Goal: Check status: Check status

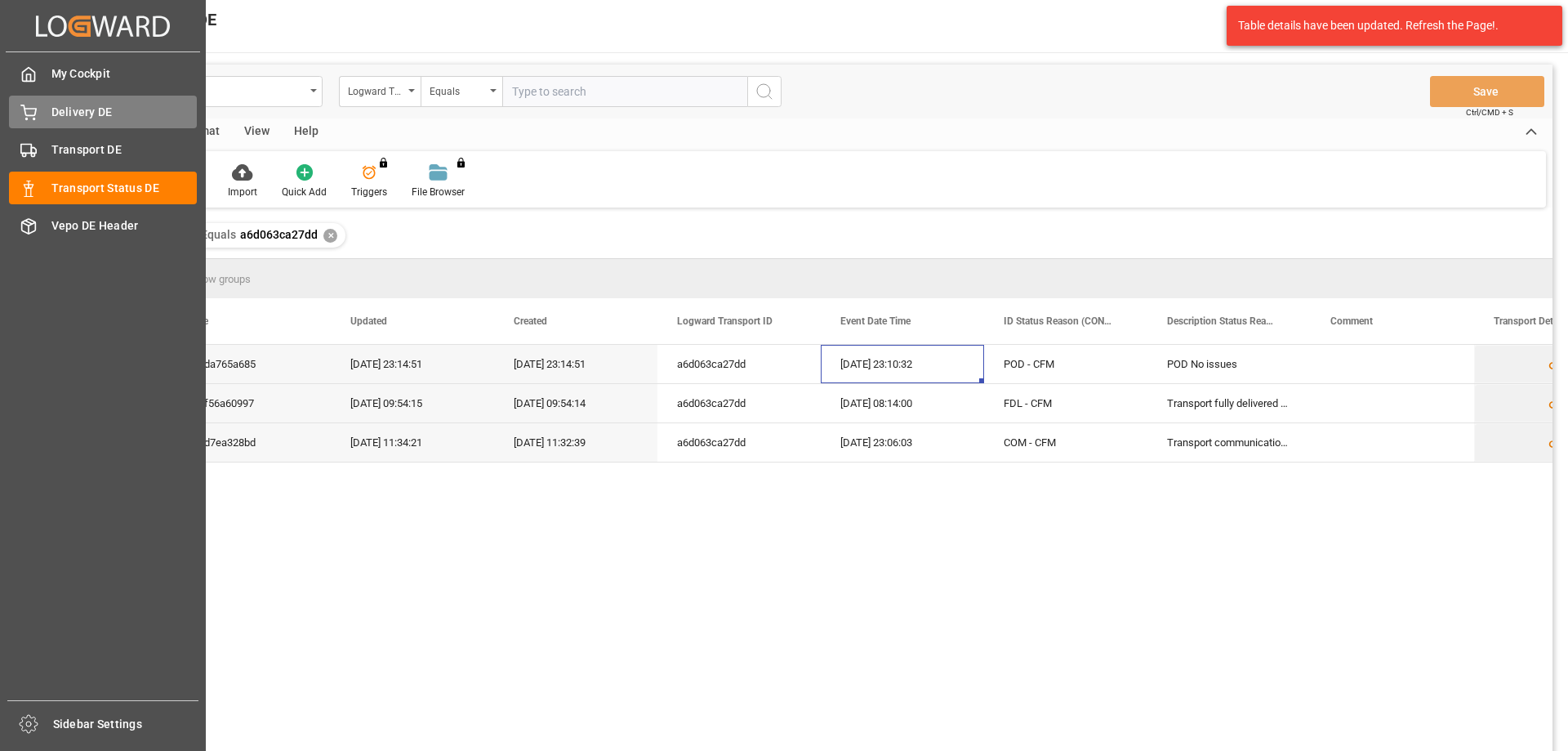
click at [45, 115] on div "Delivery DE Delivery DE" at bounding box center [103, 111] width 188 height 32
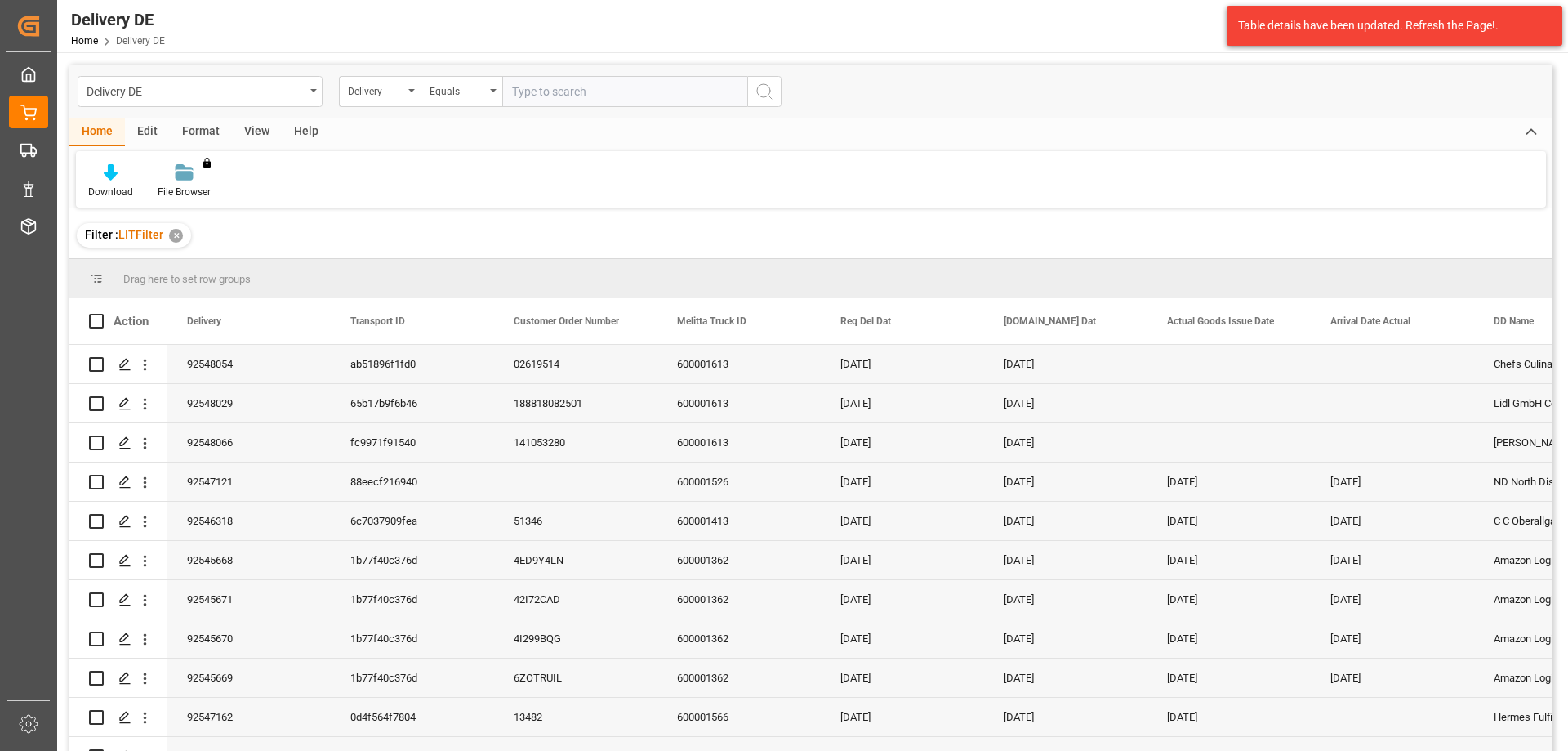
click at [575, 91] on input "text" at bounding box center [625, 92] width 245 height 31
paste input "92546775"
type input "92546775"
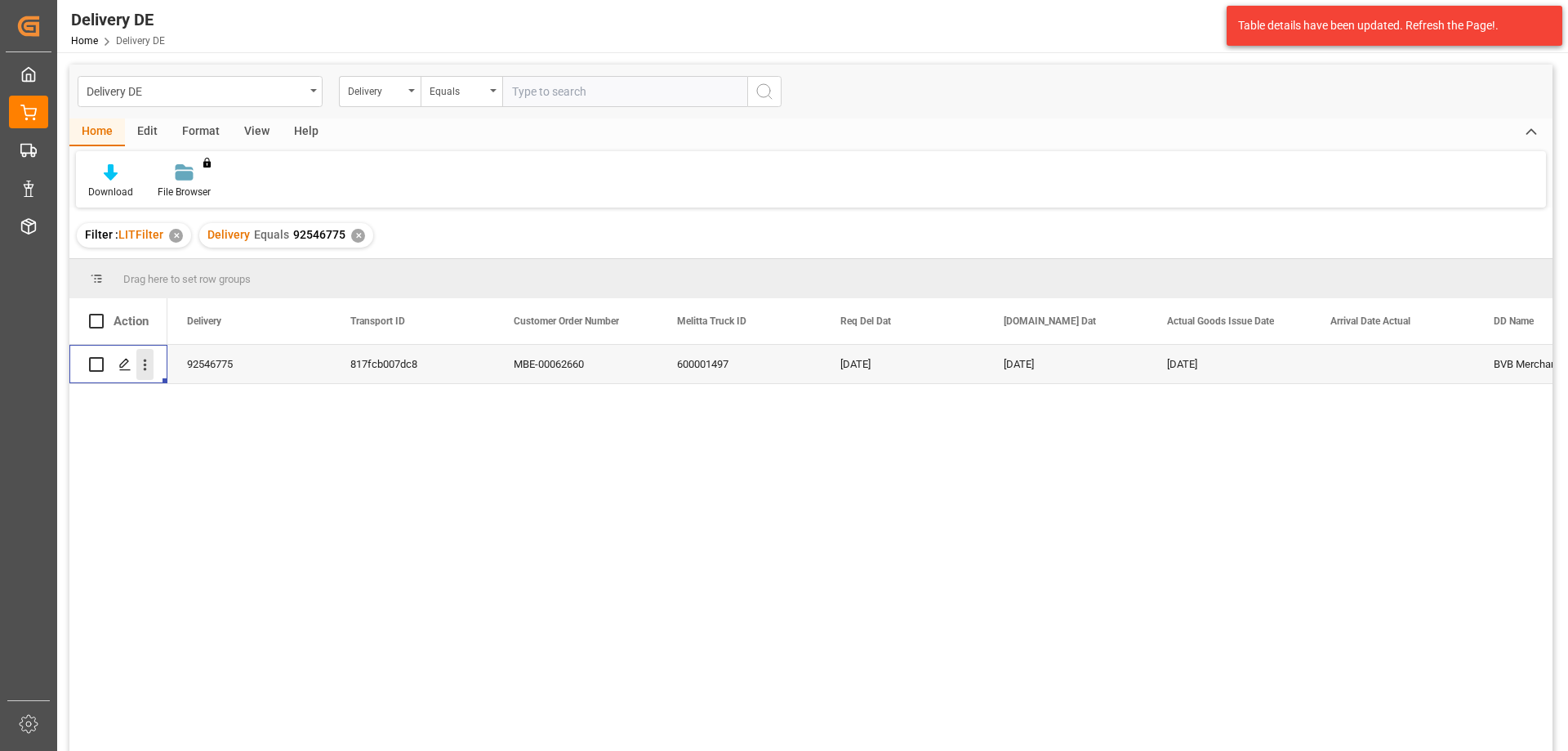
click at [149, 364] on icon "open menu" at bounding box center [145, 364] width 17 height 17
click at [163, 403] on icon "Press SPACE to select this row." at bounding box center [158, 399] width 13 height 13
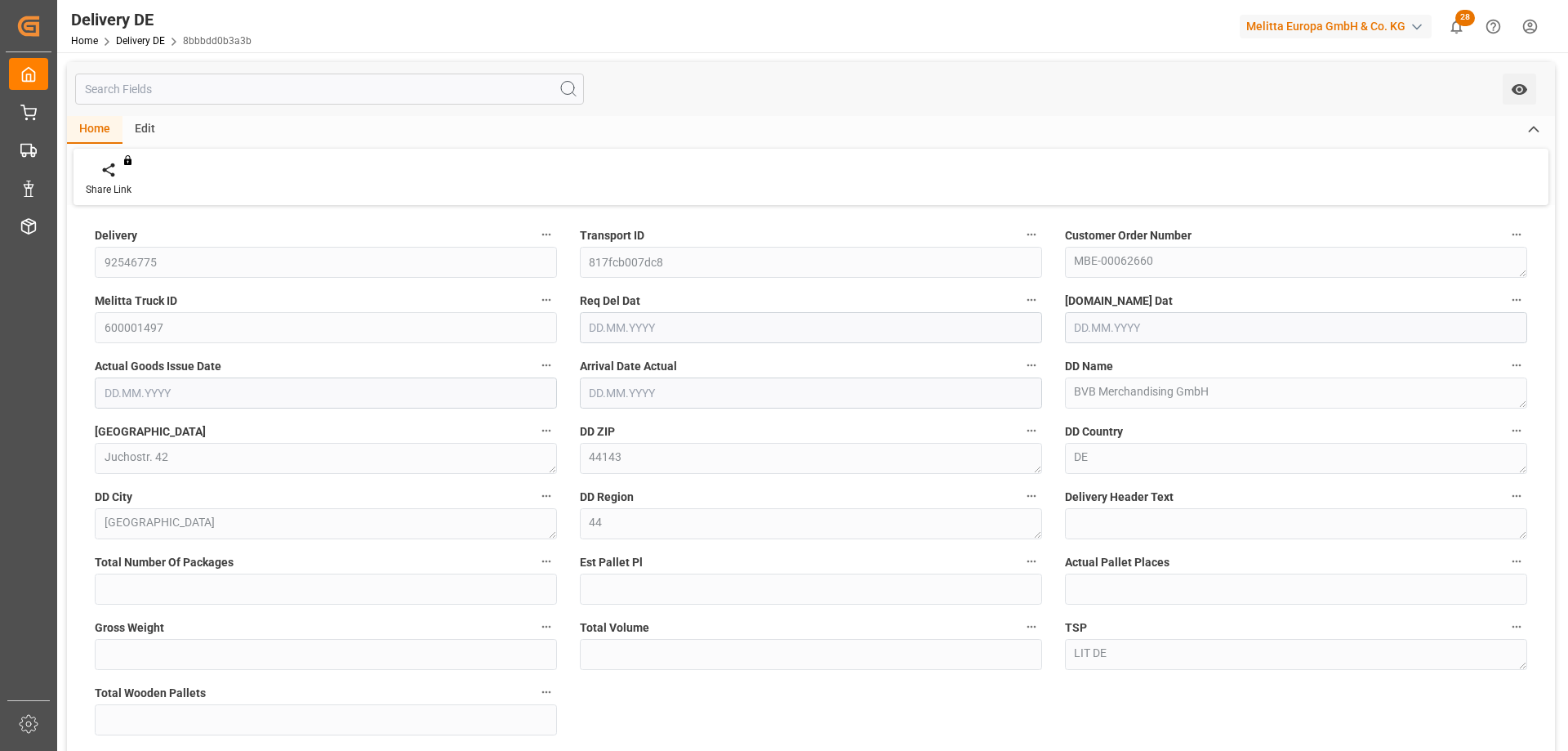
type input "1"
type input "2"
type input "1.5"
type input "123.285"
type input "784.62"
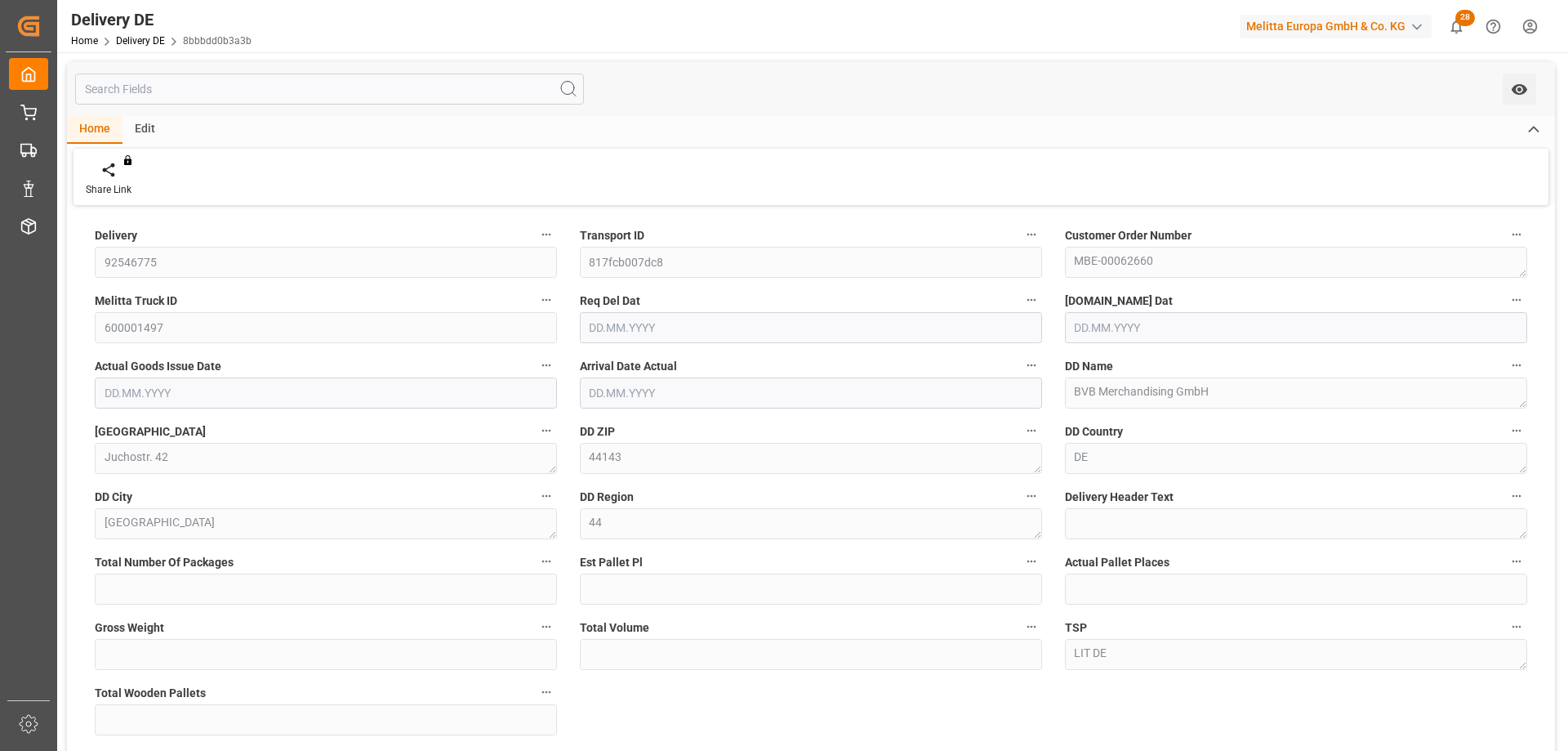
type input "2"
type input "[DATE]"
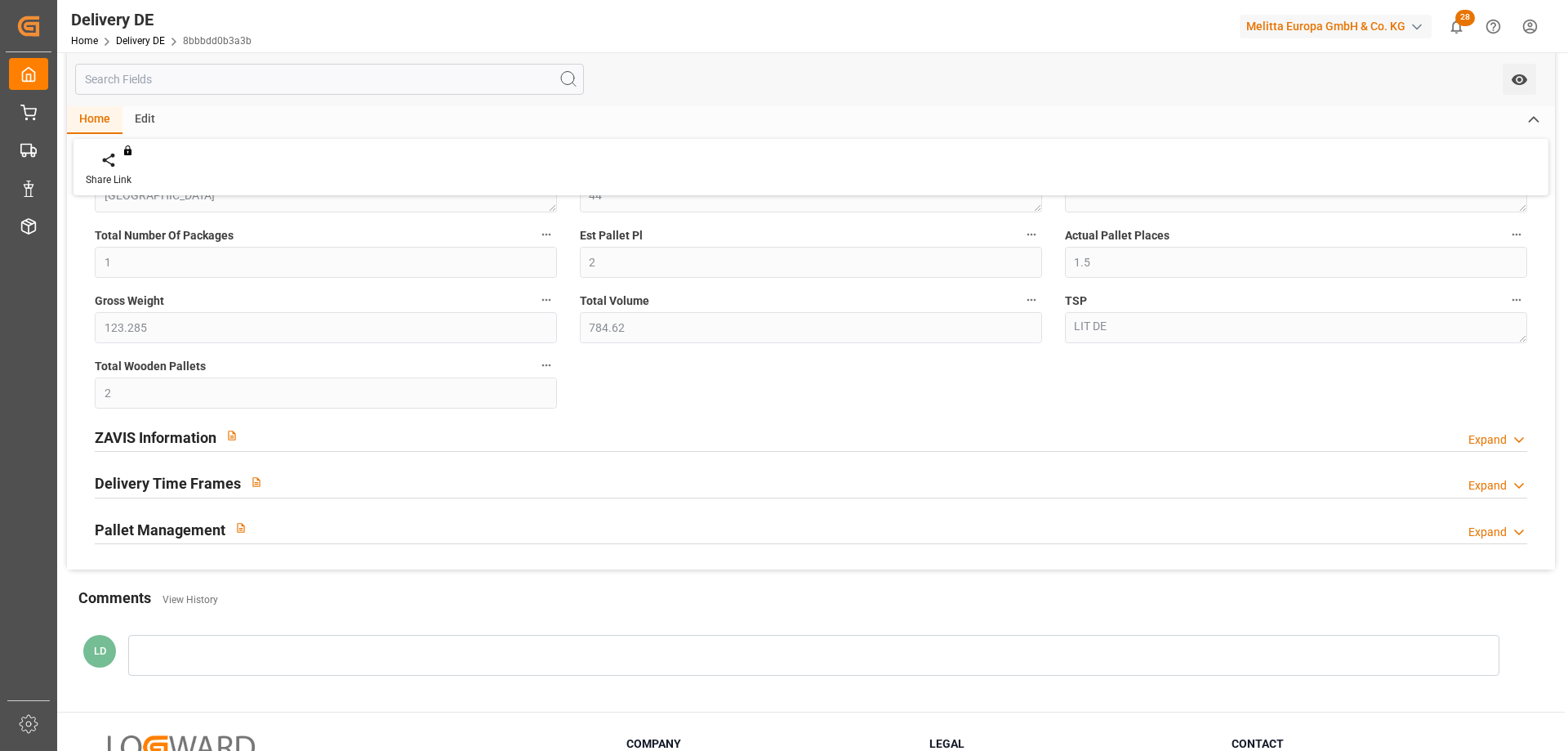
scroll to position [409, 0]
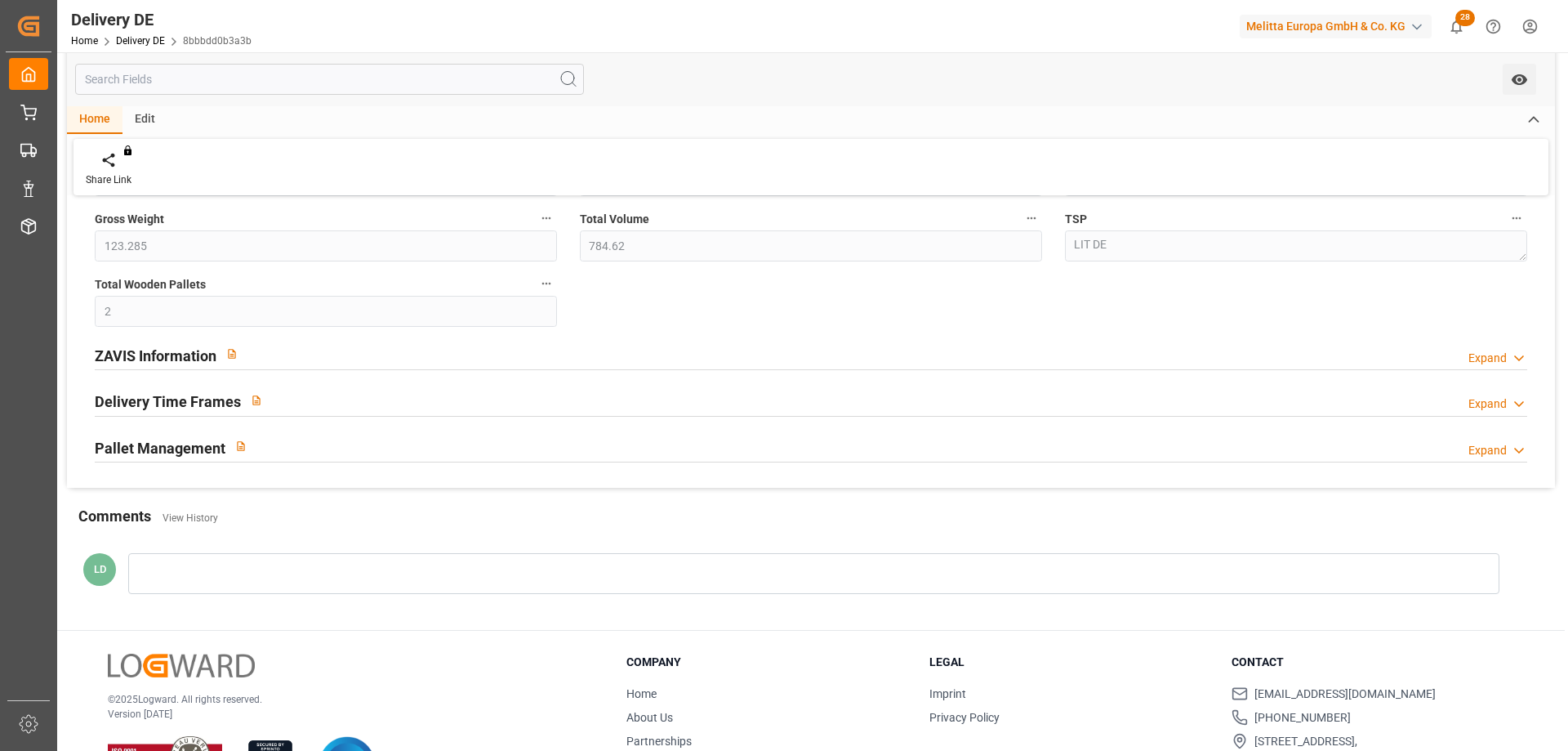
click at [129, 355] on h2 "ZAVIS Information" at bounding box center [155, 355] width 122 height 22
